Goal: Find specific page/section: Find specific page/section

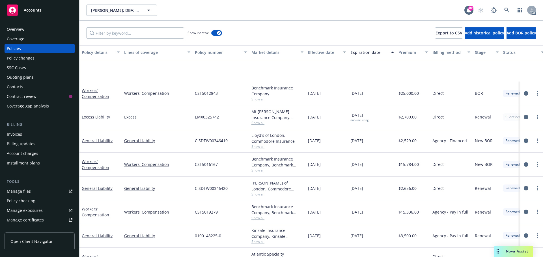
scroll to position [57, 0]
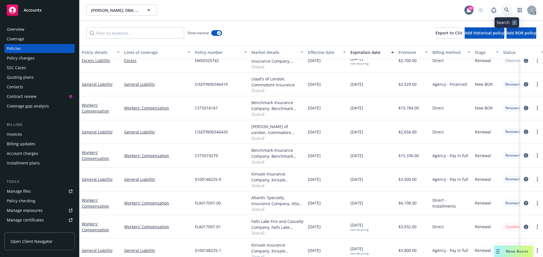
click at [507, 9] on icon at bounding box center [506, 10] width 5 height 5
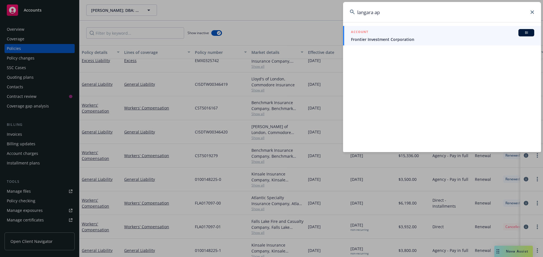
type input "langara ap"
